Goal: Information Seeking & Learning: Learn about a topic

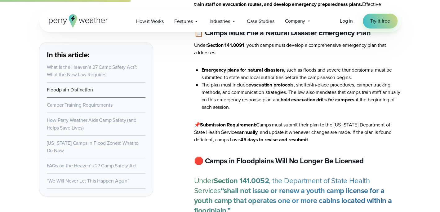
scroll to position [528, 0]
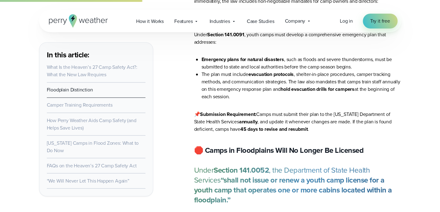
click at [248, 71] on li "The plan must include evacuation protocols , shelter-in-place procedures, campe…" at bounding box center [302, 86] width 200 height 30
drag, startPoint x: 250, startPoint y: 62, endPoint x: 295, endPoint y: 62, distance: 45.6
click at [295, 71] on li "The plan must include evacuation protocols , shelter-in-place procedures, campe…" at bounding box center [302, 86] width 200 height 30
drag, startPoint x: 283, startPoint y: 76, endPoint x: 359, endPoint y: 79, distance: 76.1
click at [359, 79] on li "The plan must include evacuation protocols , shelter-in-place procedures, campe…" at bounding box center [302, 86] width 200 height 30
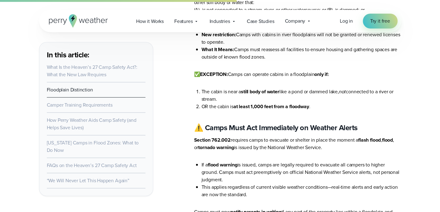
scroll to position [838, 0]
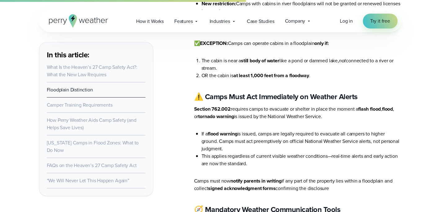
click at [215, 91] on strong "⚠️ Camps Must Act Immediately on Weather Alerts" at bounding box center [276, 96] width 164 height 11
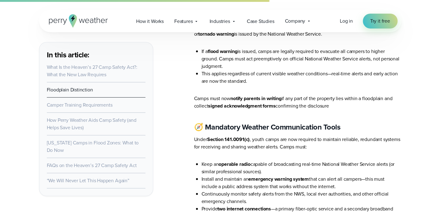
scroll to position [931, 0]
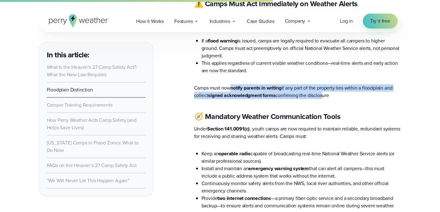
drag, startPoint x: 233, startPoint y: 69, endPoint x: 319, endPoint y: 76, distance: 86.5
click at [320, 84] on p "Camps must now notify parents in writing if any part of the property lies withi…" at bounding box center [297, 91] width 207 height 15
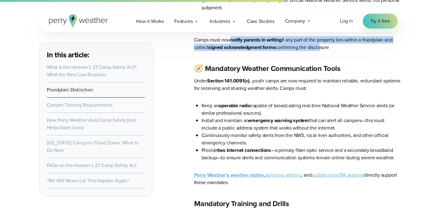
scroll to position [993, 0]
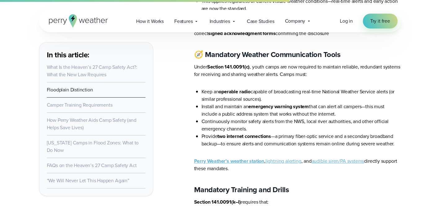
drag, startPoint x: 219, startPoint y: 74, endPoint x: 390, endPoint y: 81, distance: 170.8
click at [390, 88] on li "Keep an operable radio capable of broadcasting real-time National Weather Servi…" at bounding box center [302, 95] width 200 height 15
click at [267, 103] on strong "emergency warning system" at bounding box center [279, 106] width 61 height 7
drag, startPoint x: 250, startPoint y: 89, endPoint x: 325, endPoint y: 90, distance: 75.1
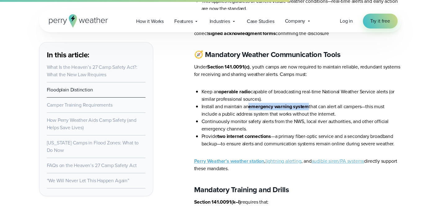
click at [310, 103] on li "Install and maintain an emergency warning system that can alert all campers—thi…" at bounding box center [302, 110] width 200 height 15
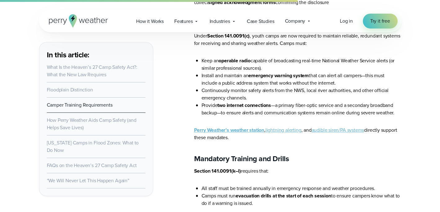
click at [213, 87] on li "Continuously monitor safety alerts from the NWS, local river authorities, and o…" at bounding box center [302, 94] width 200 height 15
drag, startPoint x: 219, startPoint y: 88, endPoint x: 285, endPoint y: 87, distance: 66.1
click at [274, 102] on li "Provide two internet connections —a primary fiber-optic service and a secondary…" at bounding box center [302, 109] width 200 height 15
drag, startPoint x: 278, startPoint y: 88, endPoint x: 338, endPoint y: 90, distance: 59.3
click at [338, 102] on li "Provide two internet connections —a primary fiber-optic service and a secondary…" at bounding box center [302, 109] width 200 height 15
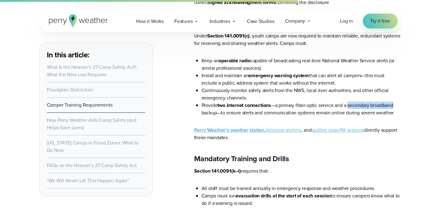
drag, startPoint x: 350, startPoint y: 88, endPoint x: 398, endPoint y: 90, distance: 47.5
click at [398, 102] on li "Provide two internet connections —a primary fiber-optic service and a secondary…" at bounding box center [302, 109] width 200 height 15
click at [252, 102] on li "Provide two internet connections —a primary fiber-optic service and a secondary…" at bounding box center [302, 109] width 200 height 15
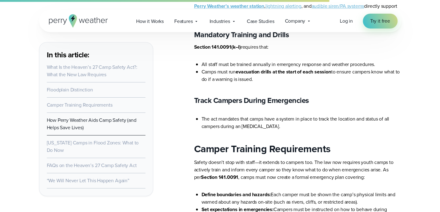
scroll to position [1179, 0]
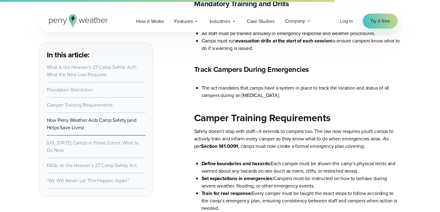
drag, startPoint x: 340, startPoint y: 71, endPoint x: 398, endPoint y: 81, distance: 59.4
click at [398, 84] on li "The act mandates that camps have a system in place to track the location and st…" at bounding box center [302, 91] width 200 height 15
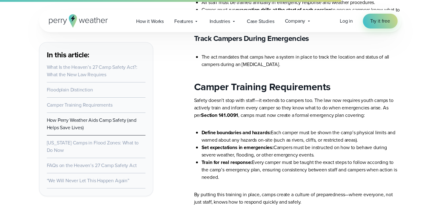
click at [205, 79] on strong "Camper Training Requirements" at bounding box center [262, 86] width 137 height 15
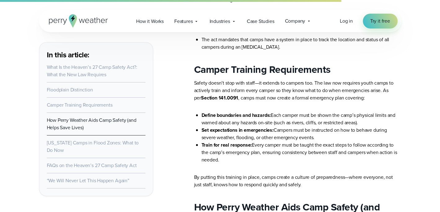
scroll to position [1242, 0]
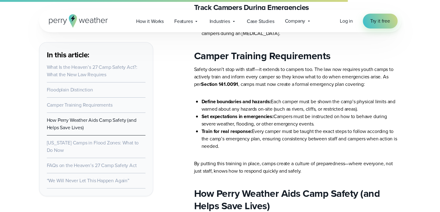
click at [201, 98] on ul "Define boundaries and hazards: Each camper must be shown the camp’s physical li…" at bounding box center [297, 124] width 207 height 52
click at [200, 98] on ul "Define boundaries and hazards: Each camper must be shown the camp’s physical li…" at bounding box center [297, 124] width 207 height 52
click at [227, 98] on li "Define boundaries and hazards: Each camper must be shown the camp’s physical li…" at bounding box center [302, 105] width 200 height 15
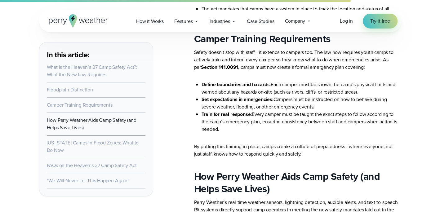
scroll to position [1273, 0]
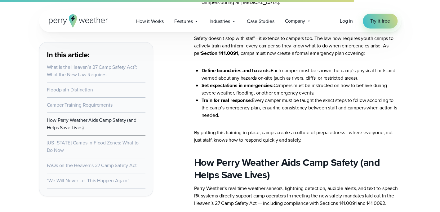
click at [255, 82] on strong "Set expectations in emergencies:" at bounding box center [238, 85] width 72 height 7
click at [214, 97] on strong "Train for real response:" at bounding box center [227, 100] width 51 height 7
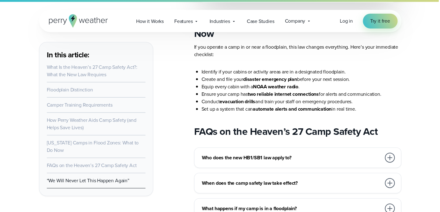
scroll to position [1955, 0]
